Goal: Information Seeking & Learning: Learn about a topic

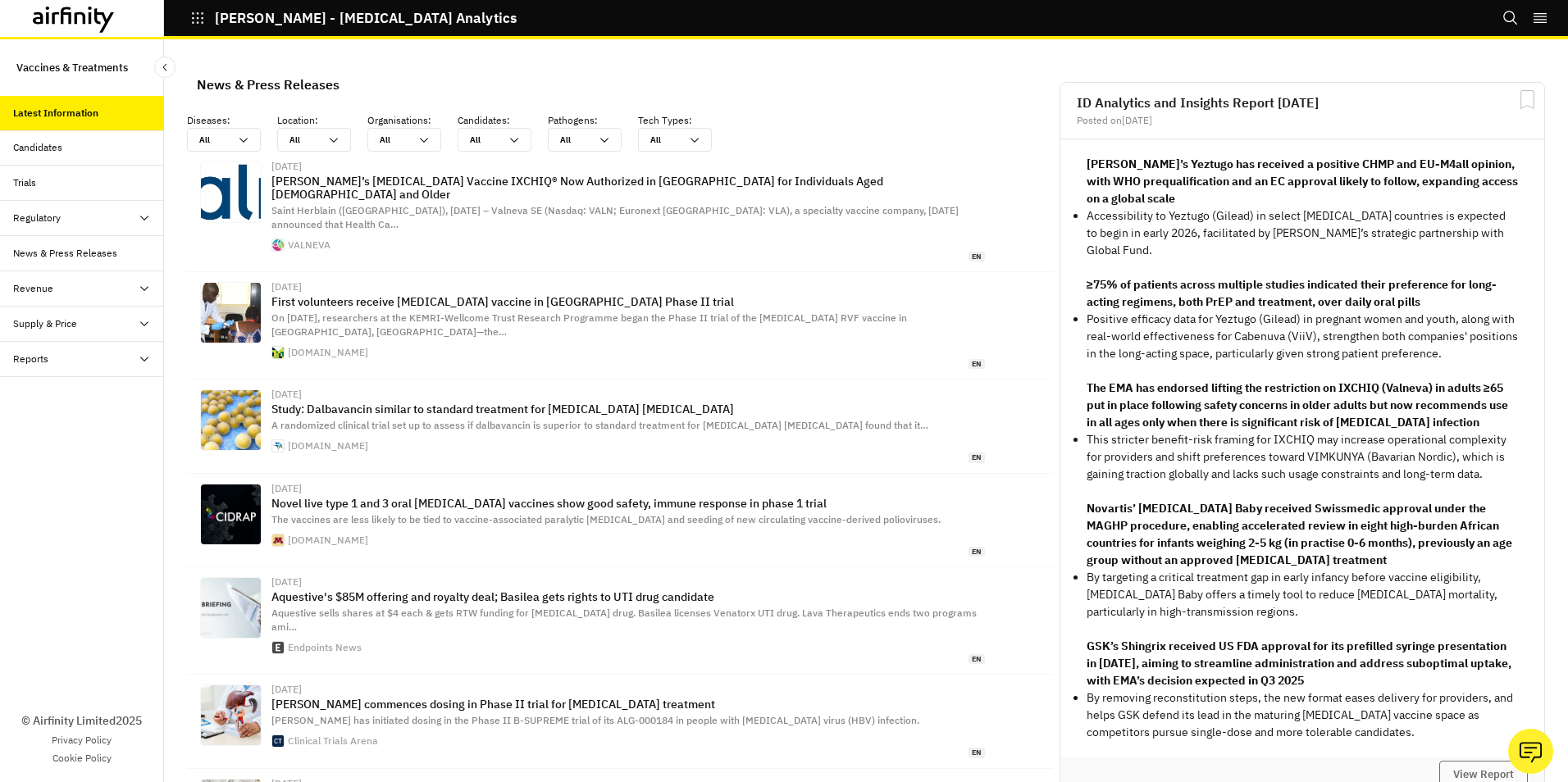
scroll to position [1082, 479]
click at [138, 286] on icon at bounding box center [144, 288] width 13 height 13
click at [143, 286] on icon at bounding box center [144, 288] width 13 height 13
click at [148, 362] on icon at bounding box center [144, 358] width 13 height 13
click at [65, 431] on div "Research Briefs" at bounding box center [61, 429] width 70 height 15
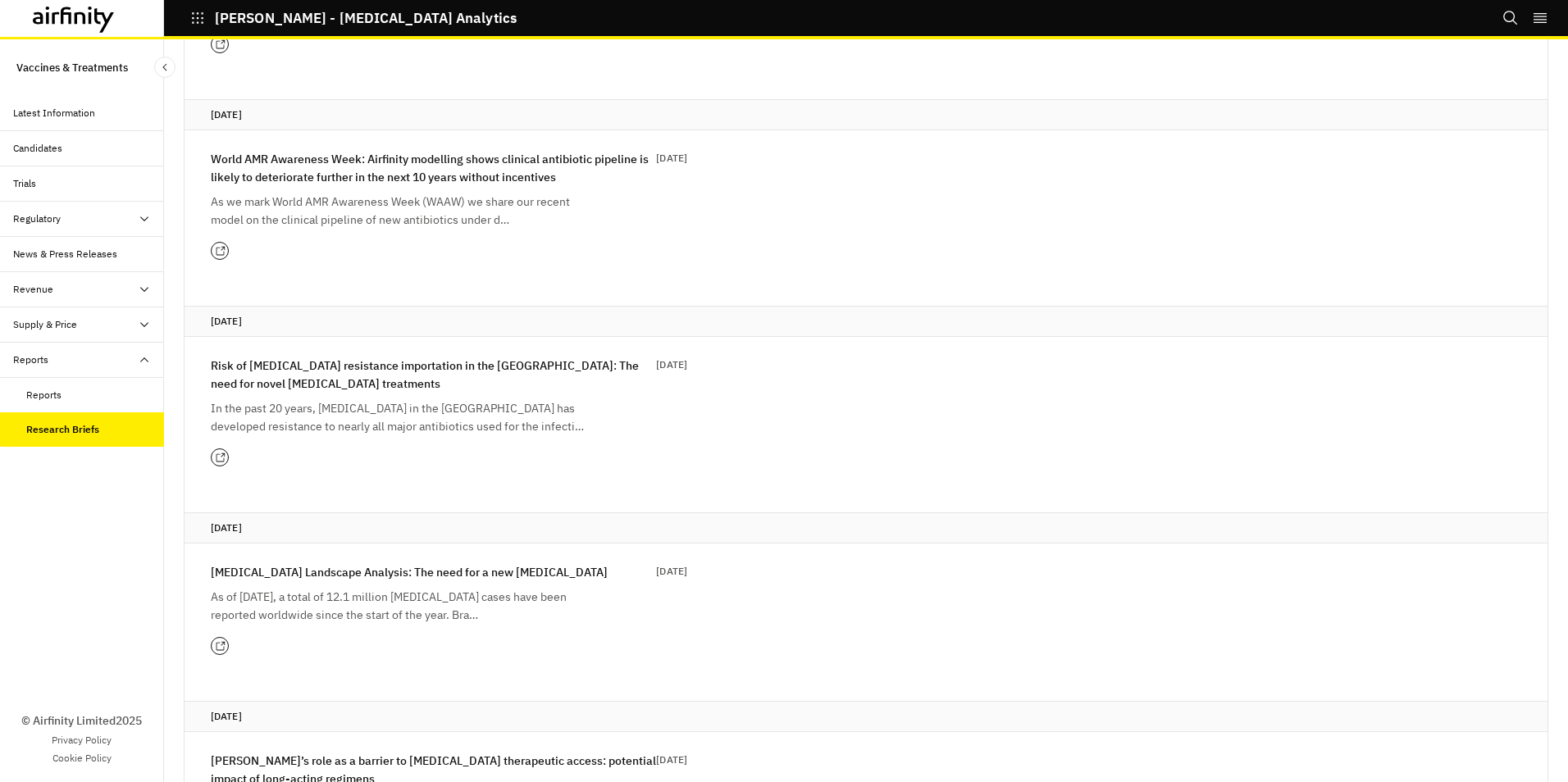
scroll to position [410, 0]
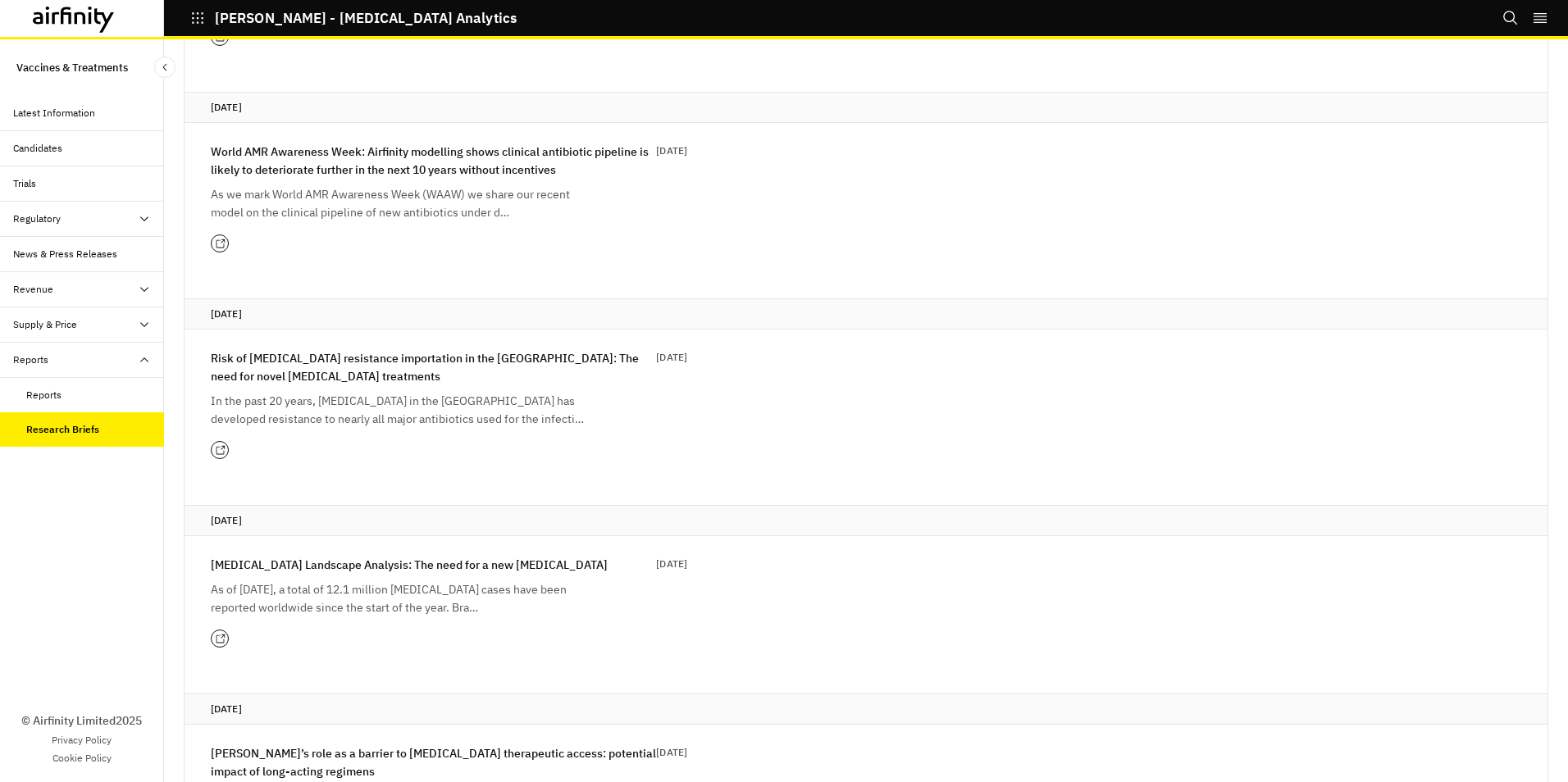
click at [53, 391] on div "Reports" at bounding box center [44, 395] width 36 height 15
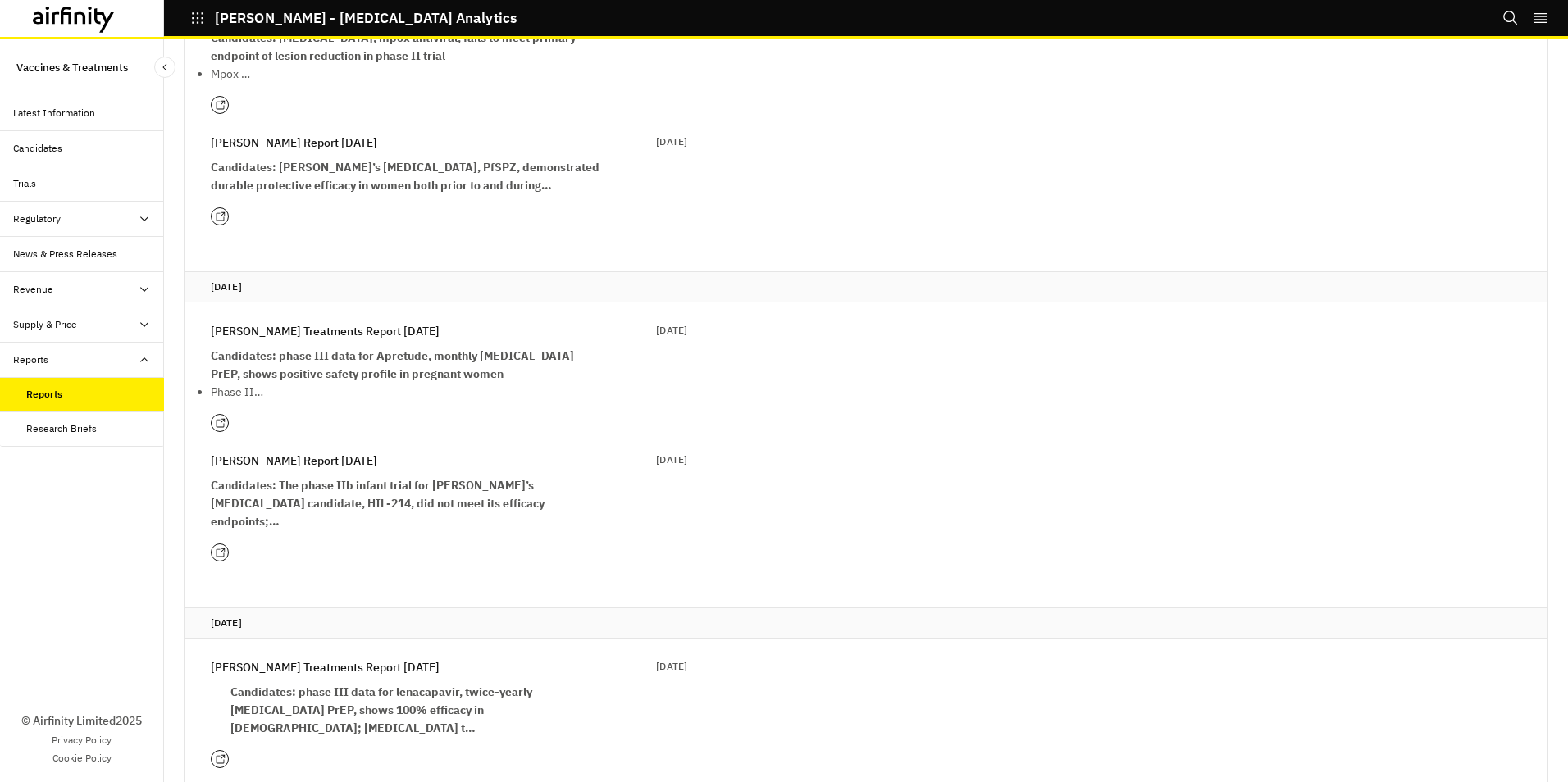
scroll to position [3606, 0]
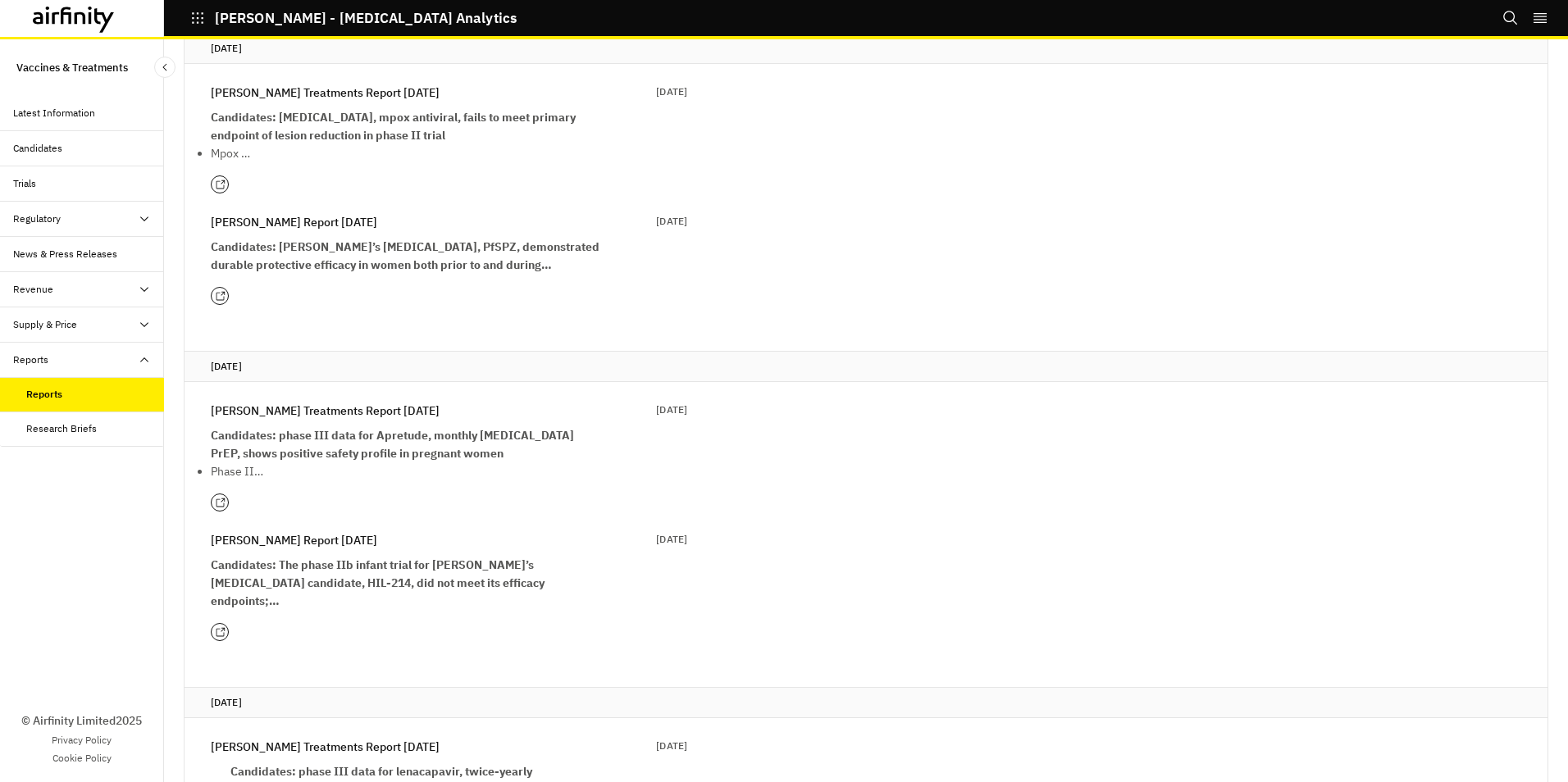
click at [89, 17] on icon at bounding box center [74, 20] width 82 height 26
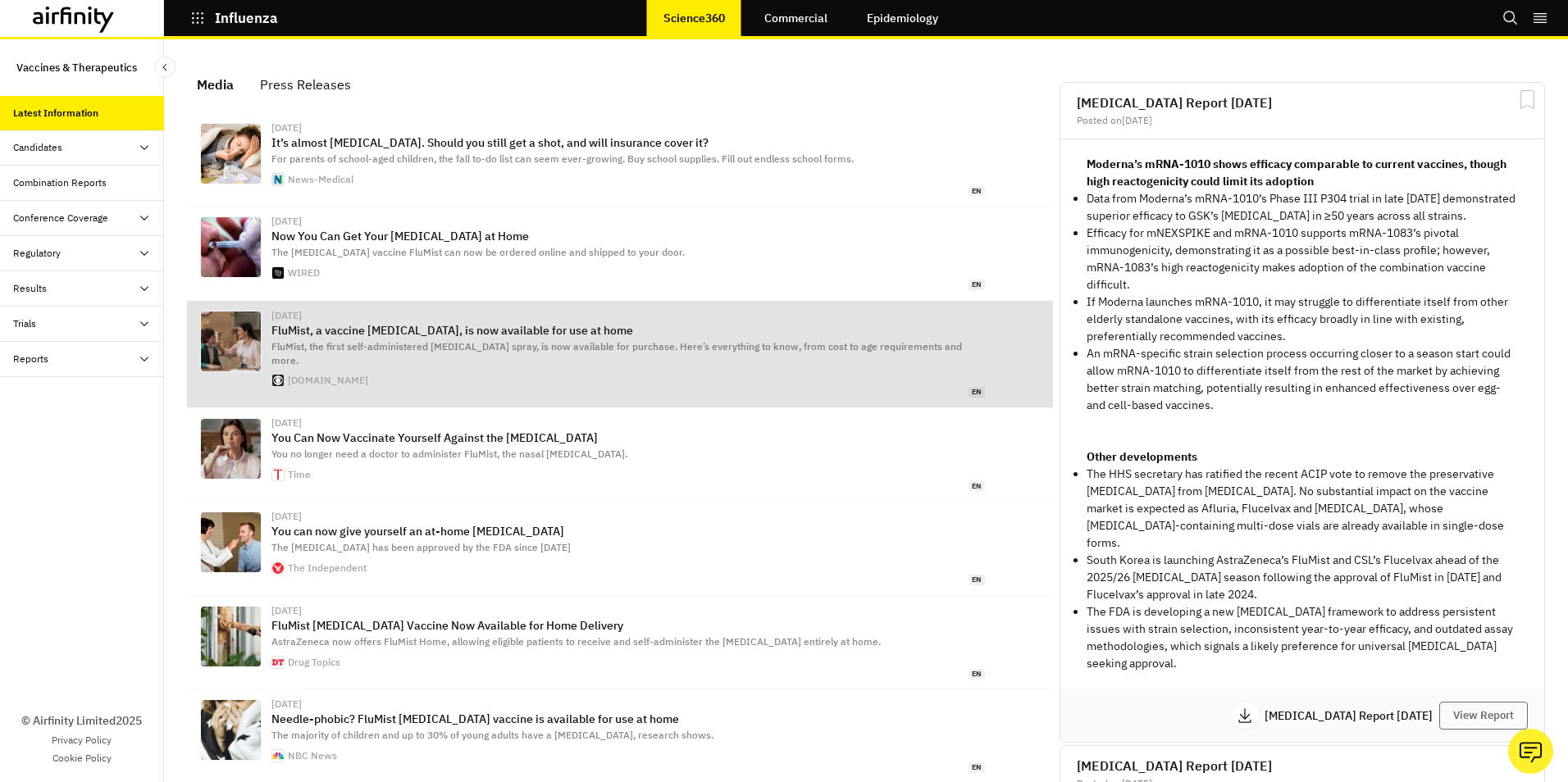
scroll to position [1044, 479]
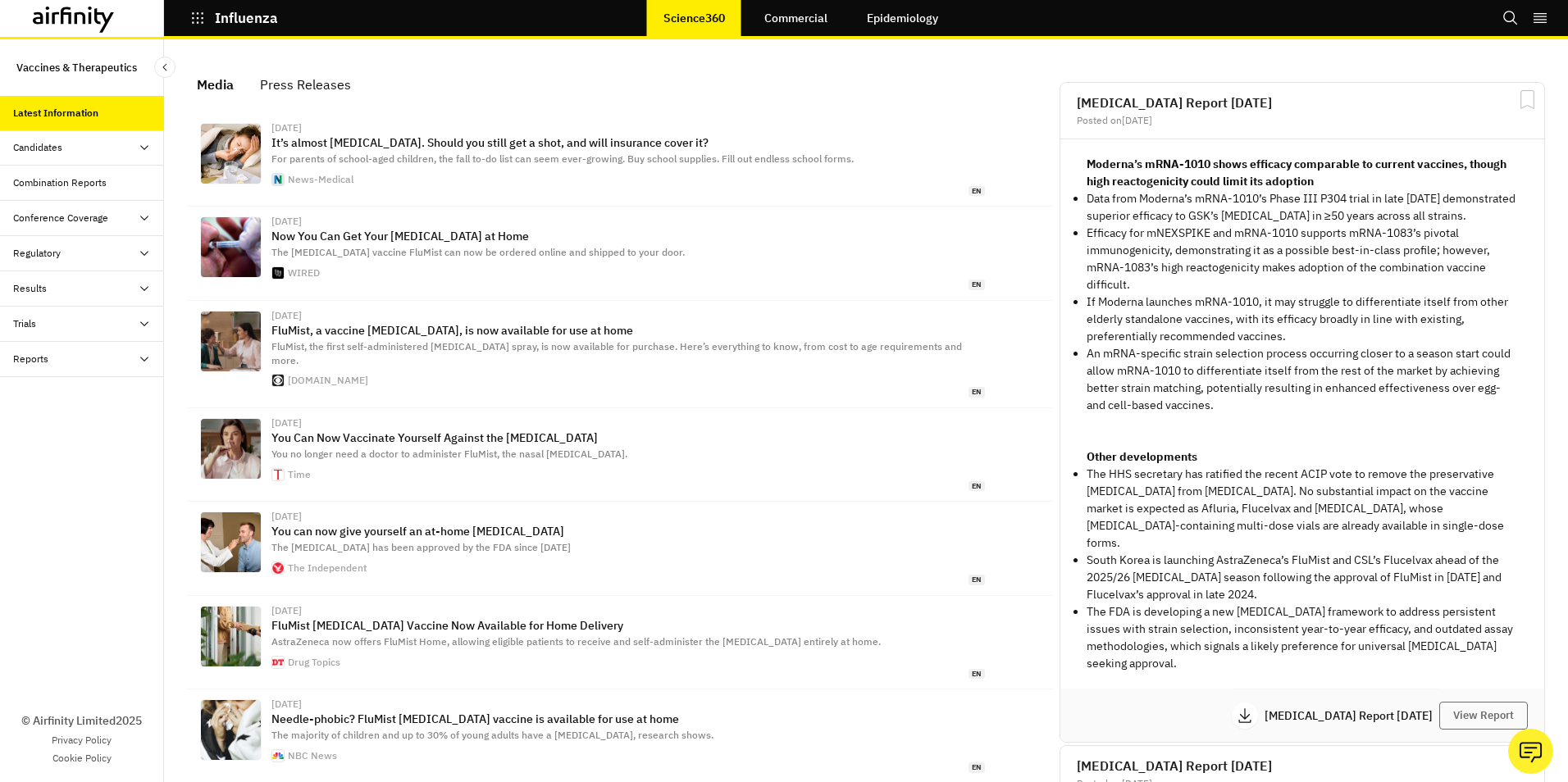
click at [144, 150] on icon at bounding box center [144, 147] width 13 height 13
click at [144, 290] on icon at bounding box center [144, 288] width 13 height 13
click at [74, 361] on div "Conference Deep Dives" at bounding box center [78, 358] width 105 height 15
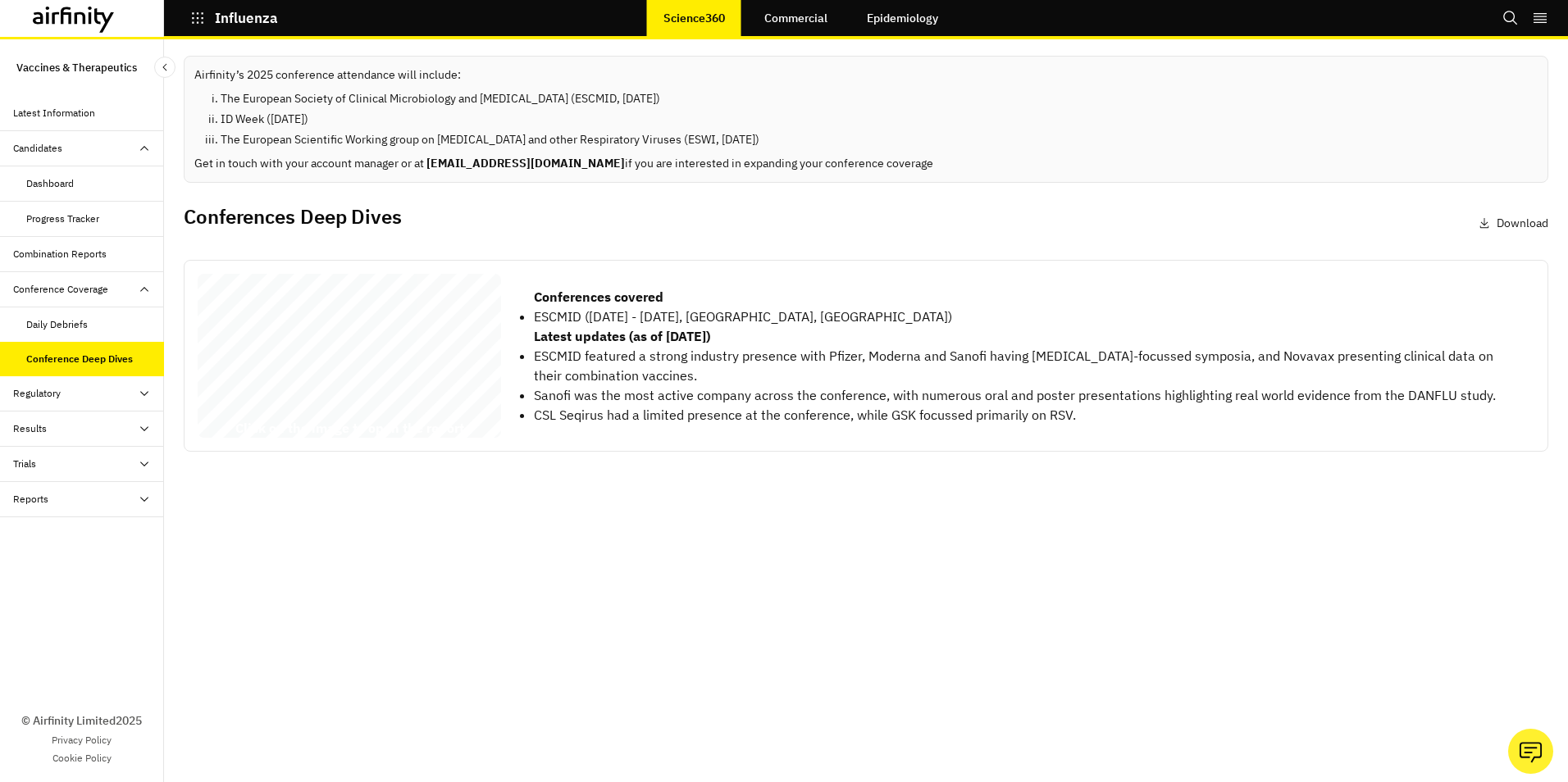
click at [411, 333] on div "Influenza Conference Coverage 2025 © 2025 Airfinity – Private & Co nfidential L…" at bounding box center [349, 359] width 304 height 170
